Goal: Find specific page/section: Find specific page/section

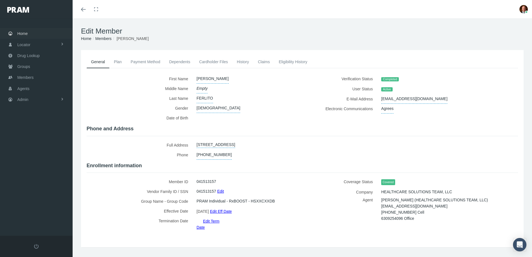
click at [25, 32] on span "Home" at bounding box center [22, 33] width 10 height 11
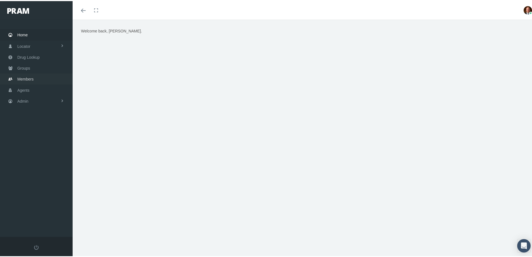
click at [32, 77] on span "Members" at bounding box center [25, 78] width 16 height 11
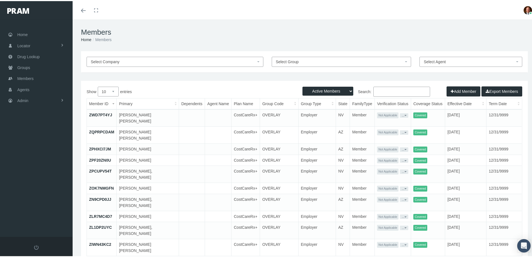
click at [388, 92] on input "Search:" at bounding box center [401, 90] width 57 height 10
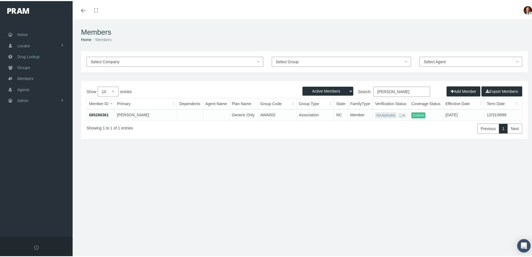
type input "craig sheehy"
click at [105, 113] on link "685266361" at bounding box center [99, 113] width 20 height 4
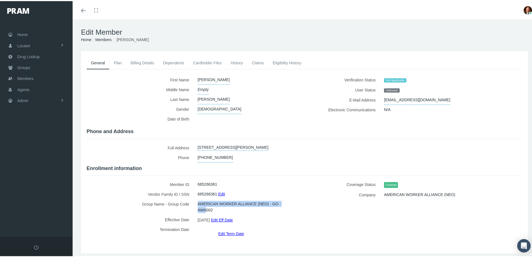
drag, startPoint x: 196, startPoint y: 207, endPoint x: 204, endPoint y: 208, distance: 8.3
click at [204, 208] on span "AMERICAN WORKER ALLIANCE (NEO) - GO - AWA002" at bounding box center [247, 206] width 99 height 16
click at [198, 207] on span "AMERICAN WORKER ALLIANCE (NEO) - GO - AWA002" at bounding box center [247, 206] width 99 height 16
drag, startPoint x: 197, startPoint y: 208, endPoint x: 212, endPoint y: 209, distance: 14.6
click at [212, 209] on span "AMERICAN WORKER ALLIANCE (NEO) - GO - AWA002" at bounding box center [247, 206] width 99 height 16
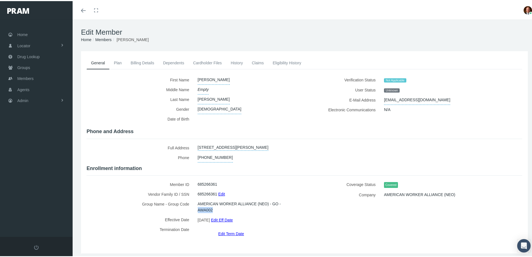
copy span "AWA002"
click at [22, 68] on span "Groups" at bounding box center [23, 66] width 13 height 11
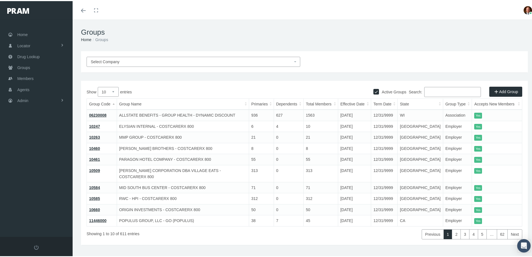
click at [437, 91] on input "Search:" at bounding box center [452, 91] width 57 height 10
paste input "AWA002"
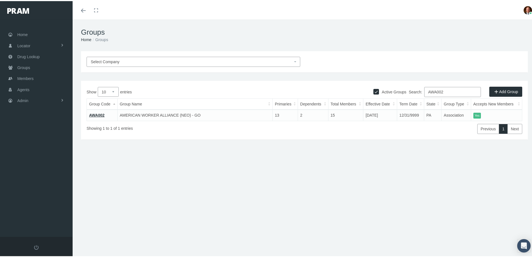
type input "AWA002"
click at [97, 115] on link "AWA002" at bounding box center [96, 114] width 15 height 4
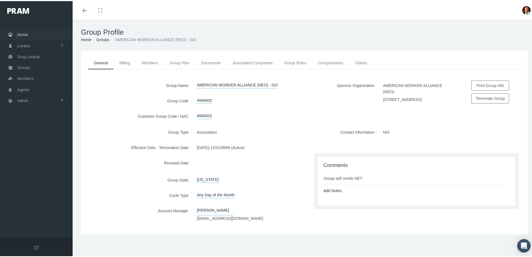
click at [33, 33] on link "Home" at bounding box center [36, 33] width 73 height 11
